Goal: Navigation & Orientation: Find specific page/section

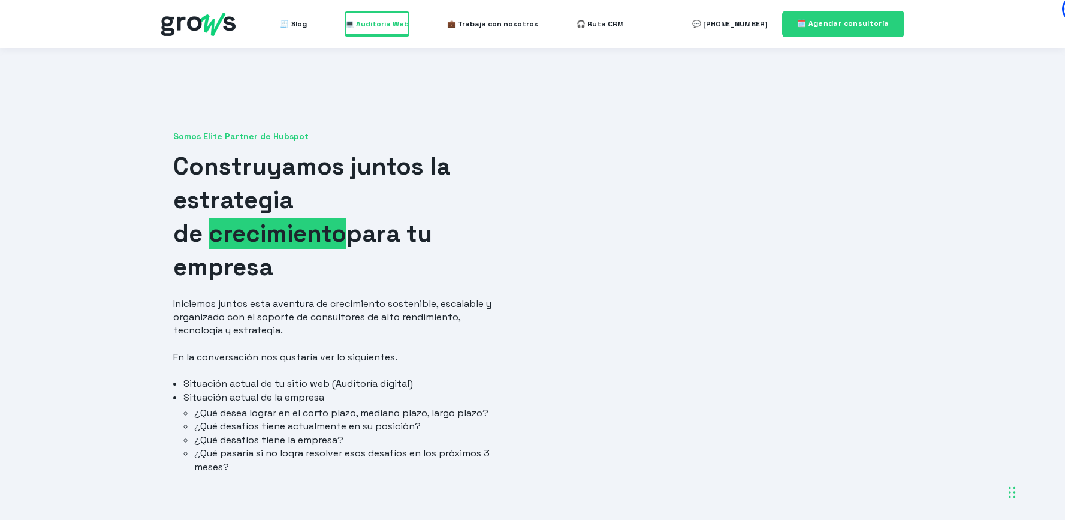
click at [387, 27] on span "💻 Auditoría Web" at bounding box center [377, 24] width 64 height 24
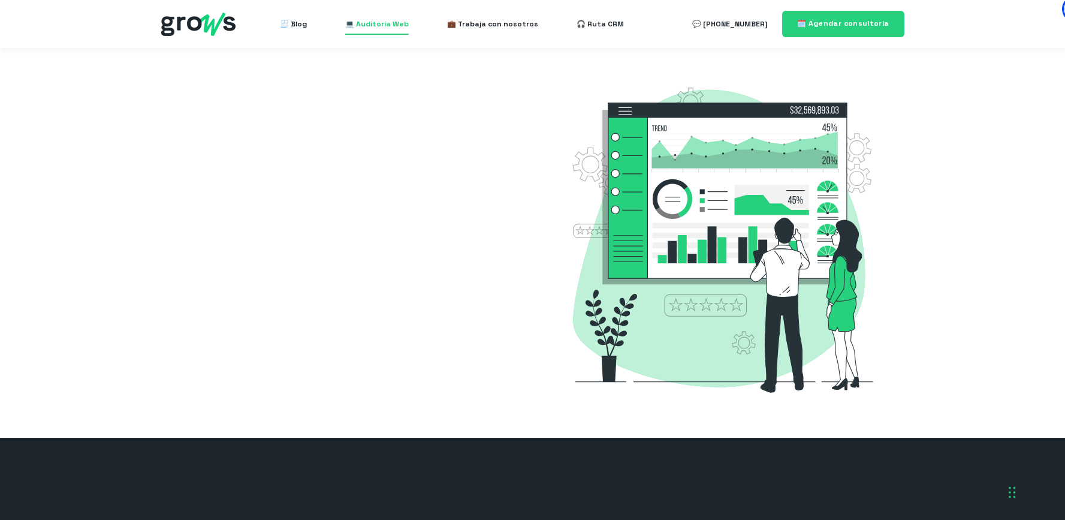
select select "CO"
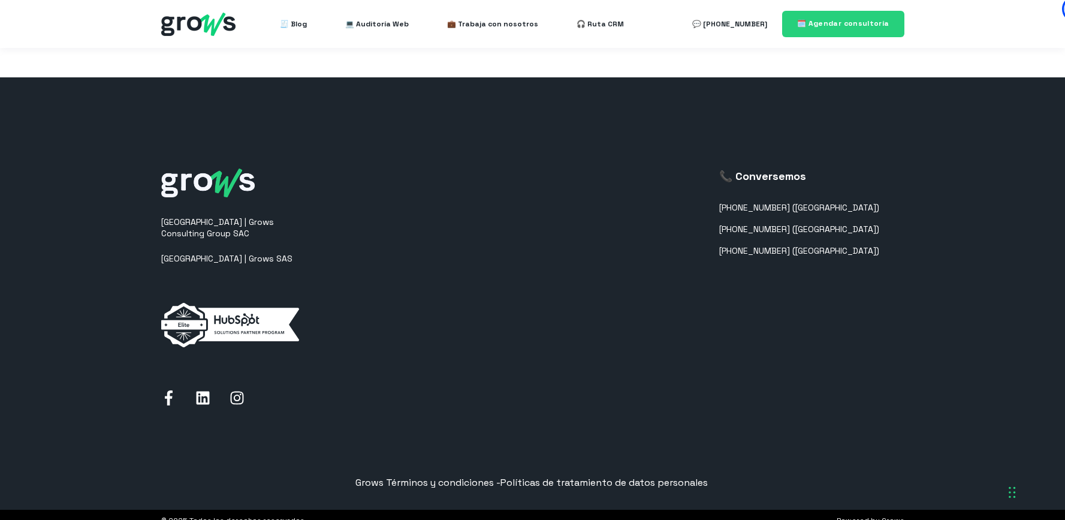
scroll to position [511, 0]
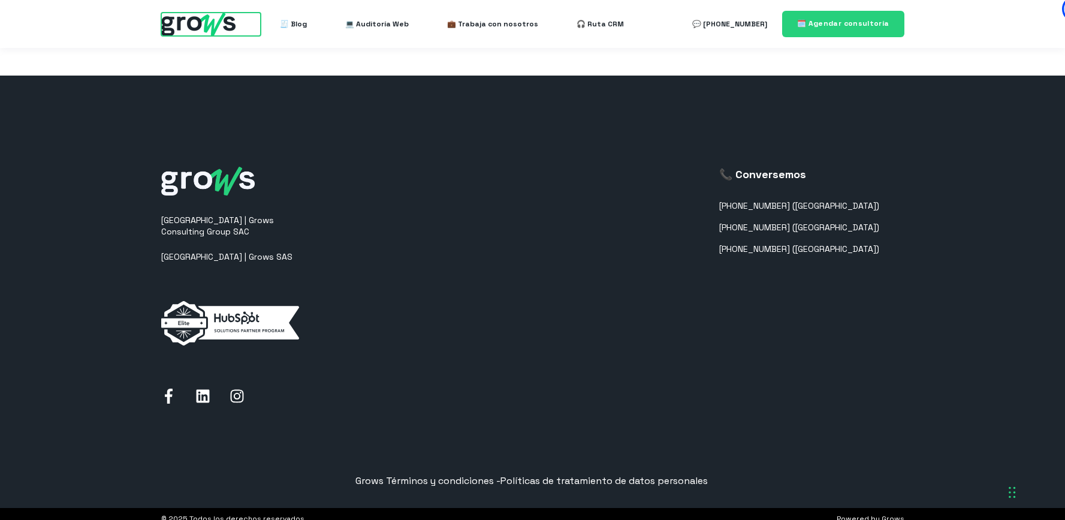
click at [199, 19] on img at bounding box center [198, 24] width 74 height 23
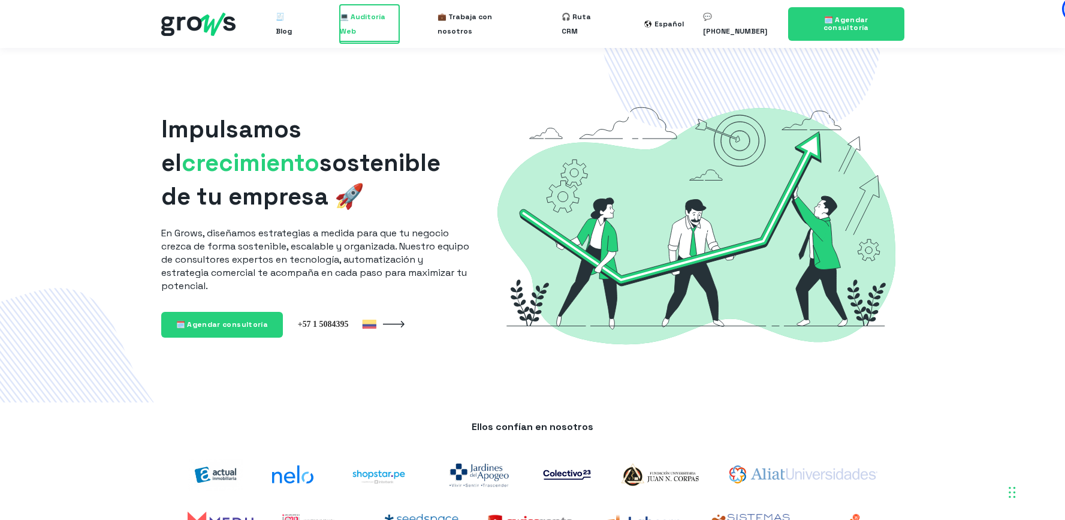
click at [344, 22] on span "💻 Auditoría Web" at bounding box center [369, 24] width 59 height 38
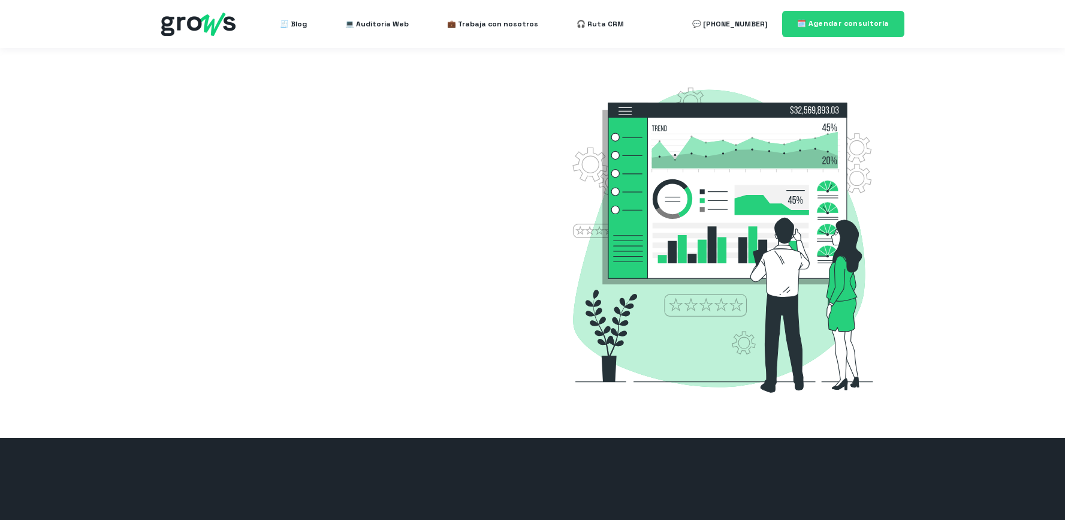
select select "CO"
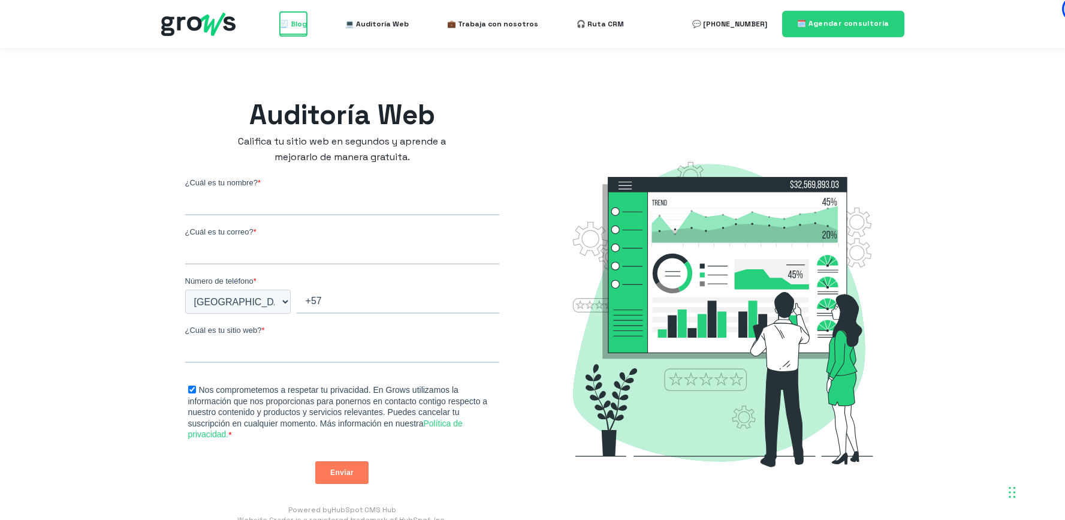
click at [292, 20] on span "🧾 Blog" at bounding box center [293, 24] width 27 height 24
